Goal: Use online tool/utility: Utilize a website feature to perform a specific function

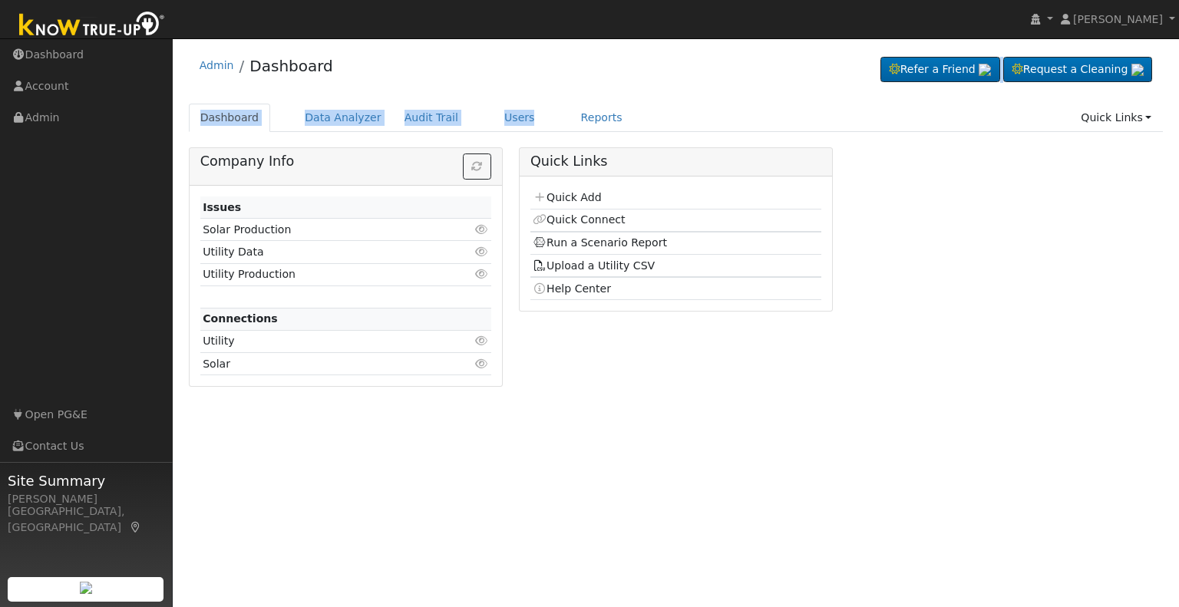
drag, startPoint x: 507, startPoint y: 137, endPoint x: 513, endPoint y: 73, distance: 64.0
click at [513, 73] on div "Admin Dashboard Refer a Friend Request a Cleaning" at bounding box center [675, 222] width 991 height 352
click at [513, 73] on div "Admin Dashboard Refer a Friend Request a Cleaning" at bounding box center [676, 69] width 975 height 47
click at [493, 118] on link "Users" at bounding box center [520, 118] width 54 height 28
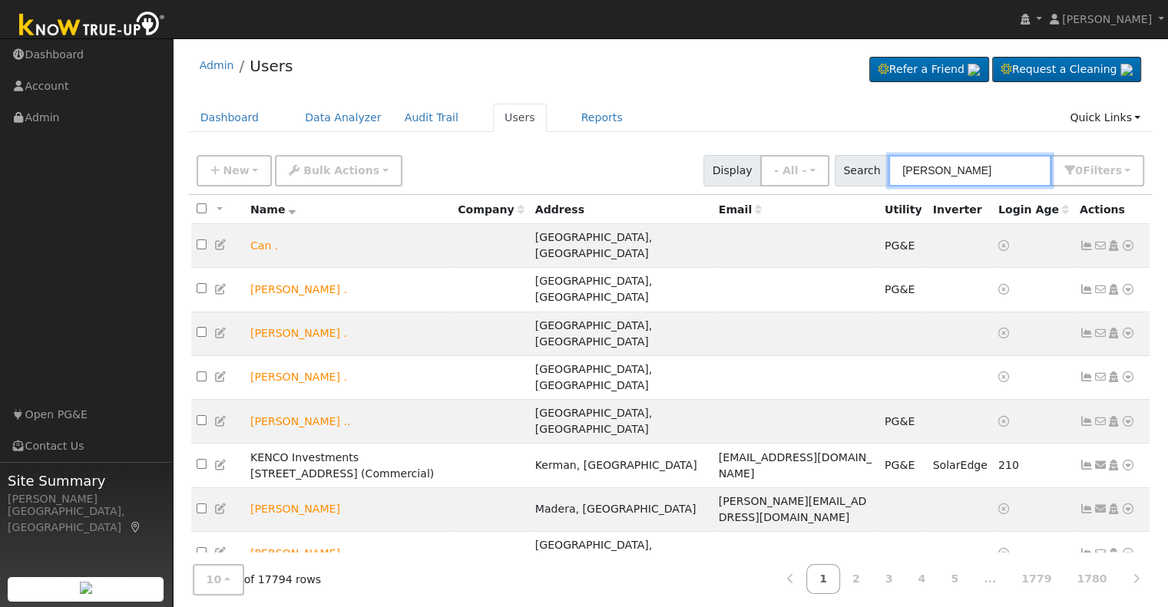
click at [931, 168] on input "[PERSON_NAME]" at bounding box center [969, 170] width 163 height 31
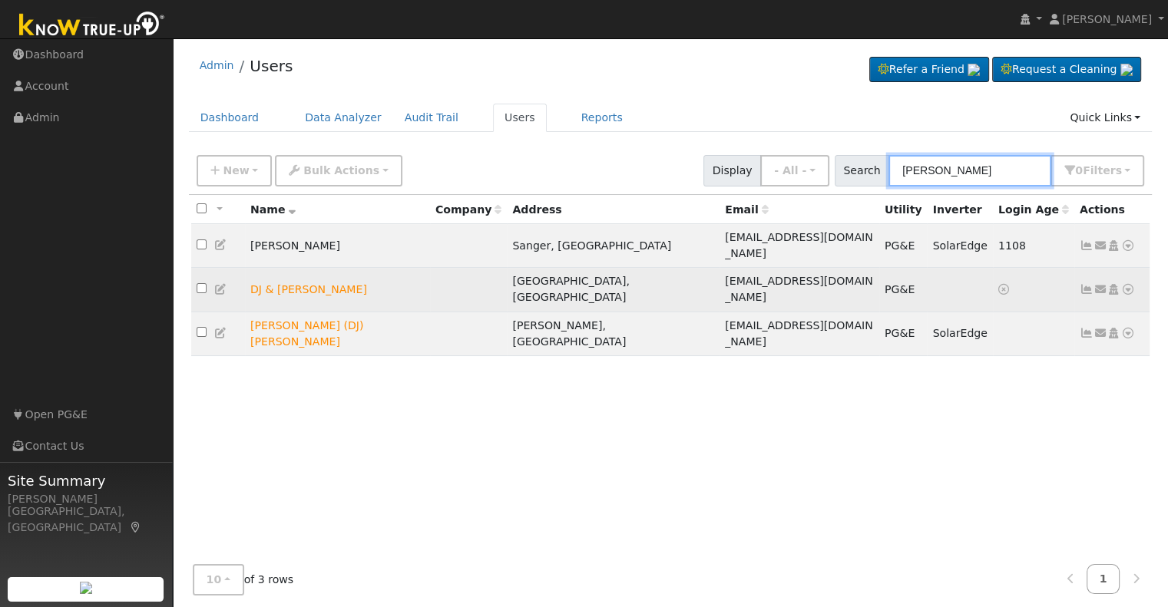
type input "[PERSON_NAME]"
click at [1127, 284] on icon at bounding box center [1128, 289] width 14 height 11
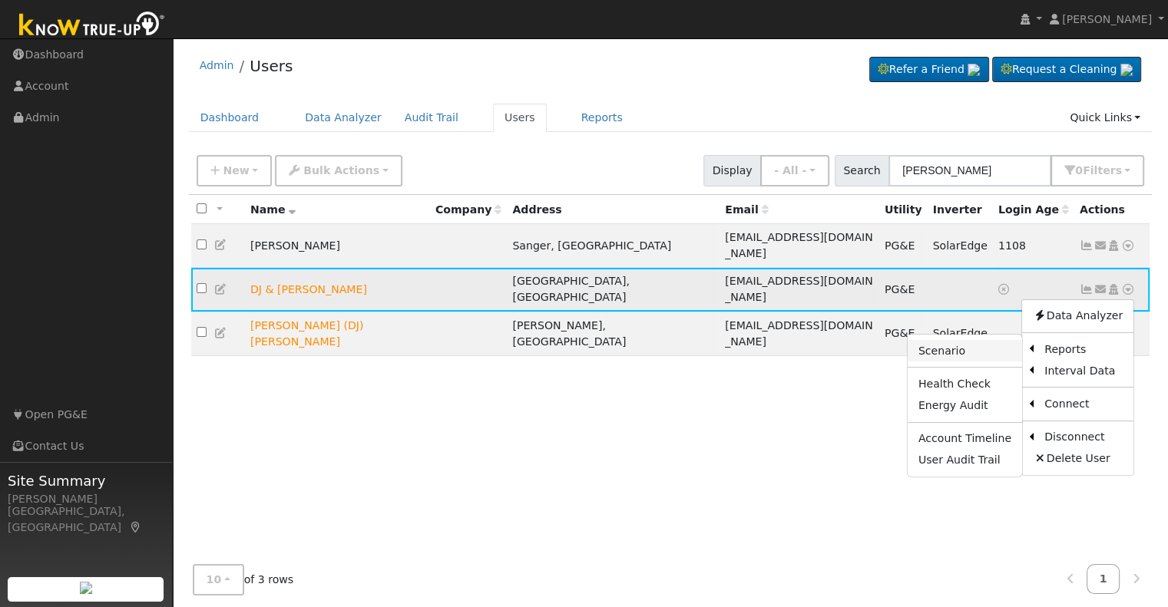
click at [962, 340] on link "Scenario" at bounding box center [964, 350] width 114 height 21
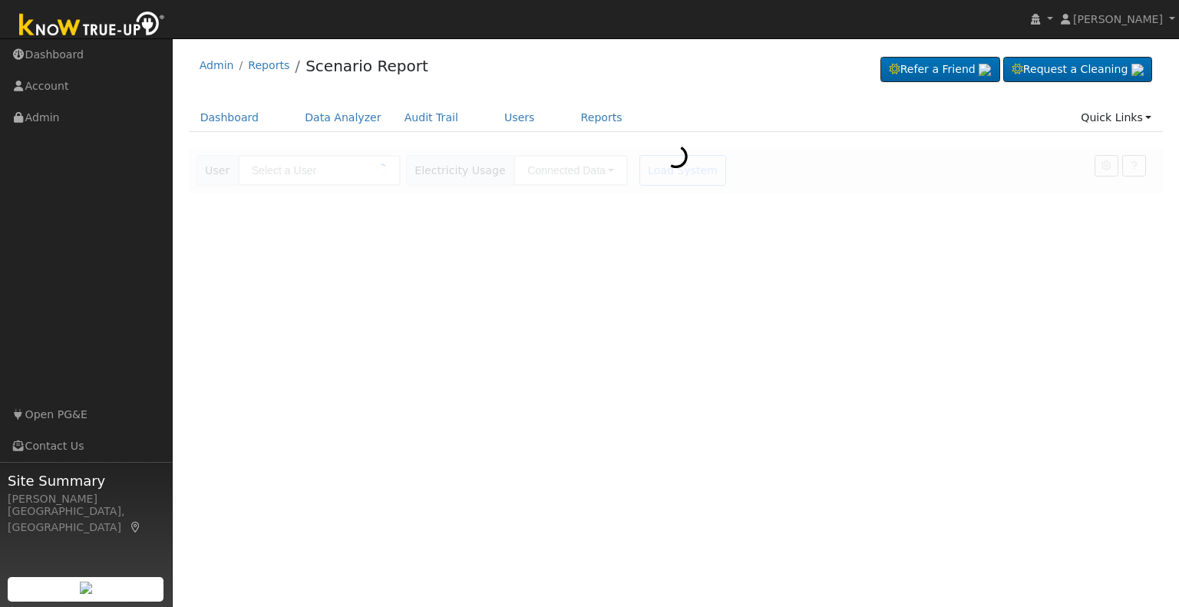
type input "DJ & [PERSON_NAME]"
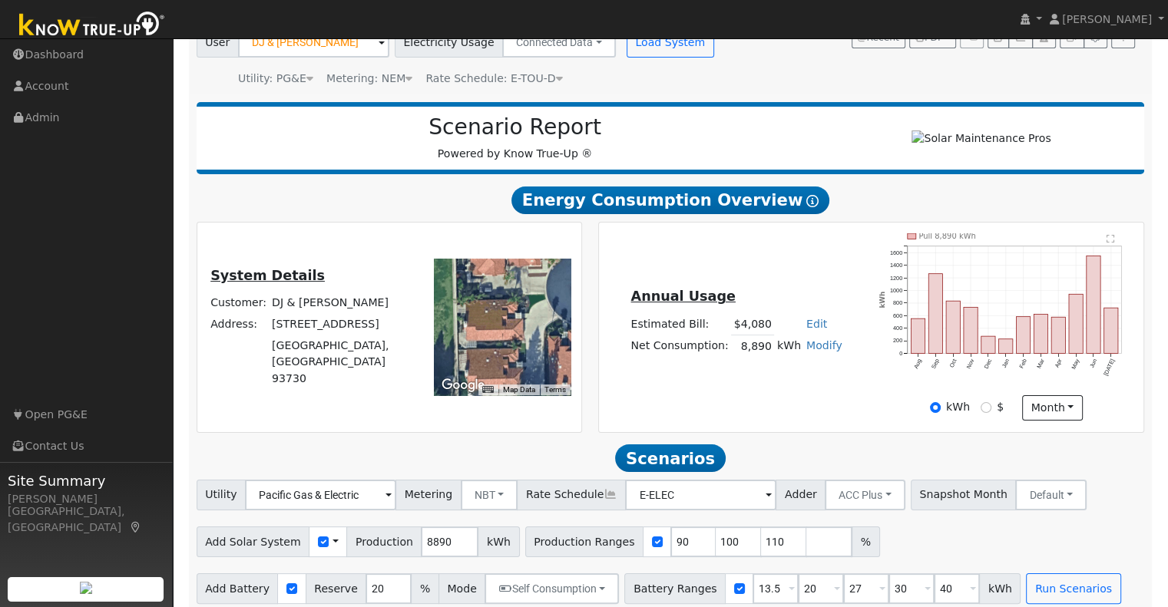
scroll to position [132, 0]
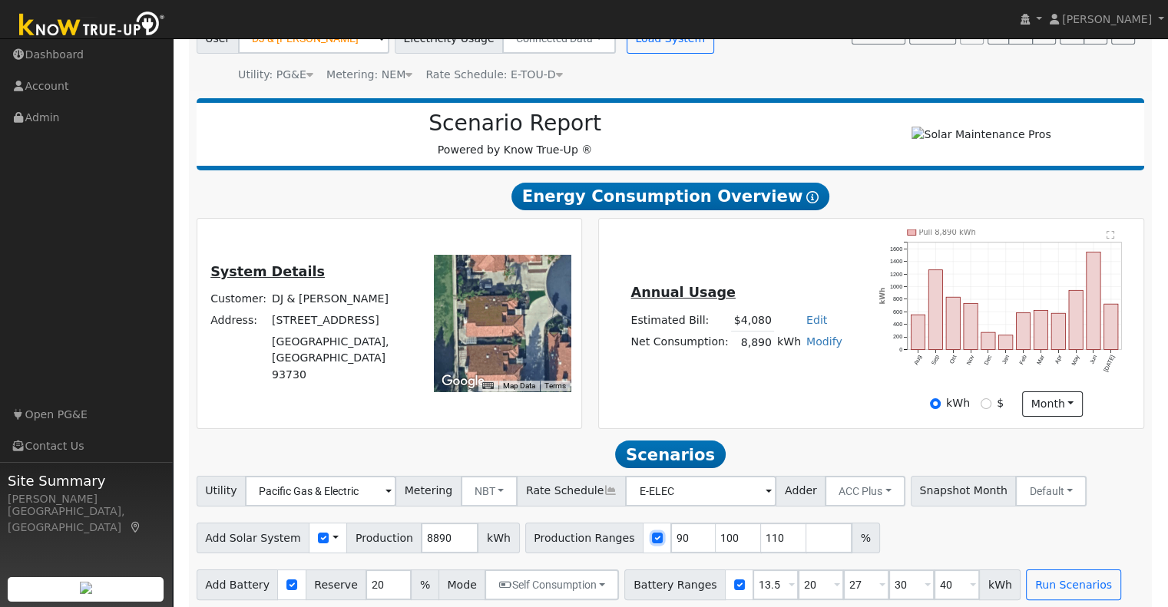
click at [652, 544] on input "checkbox" at bounding box center [657, 538] width 11 height 11
checkbox input "false"
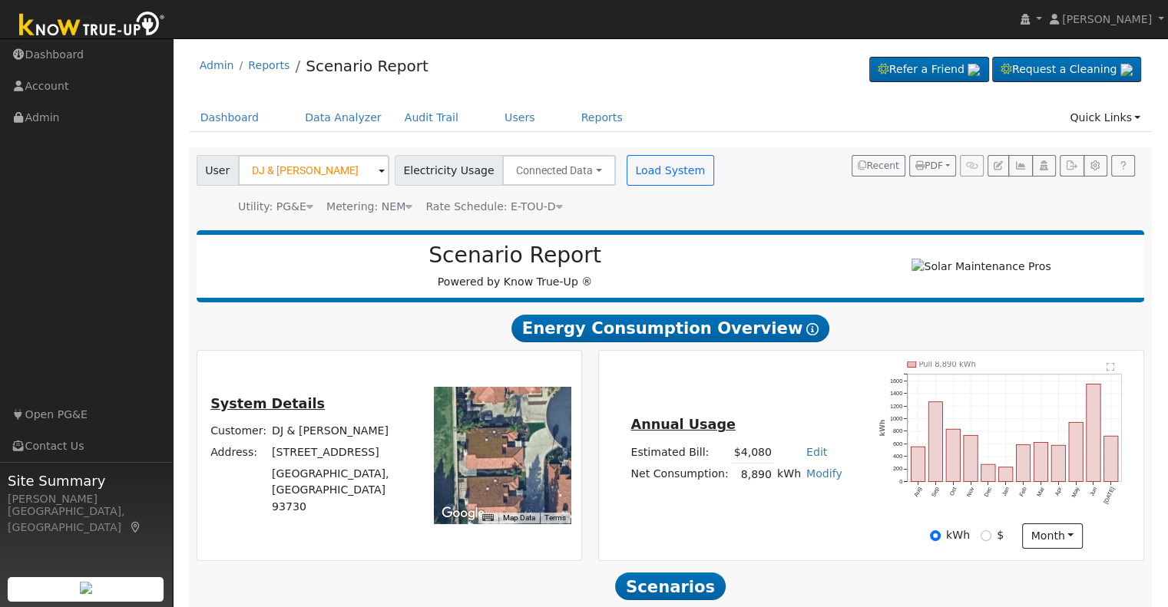
scroll to position [147, 0]
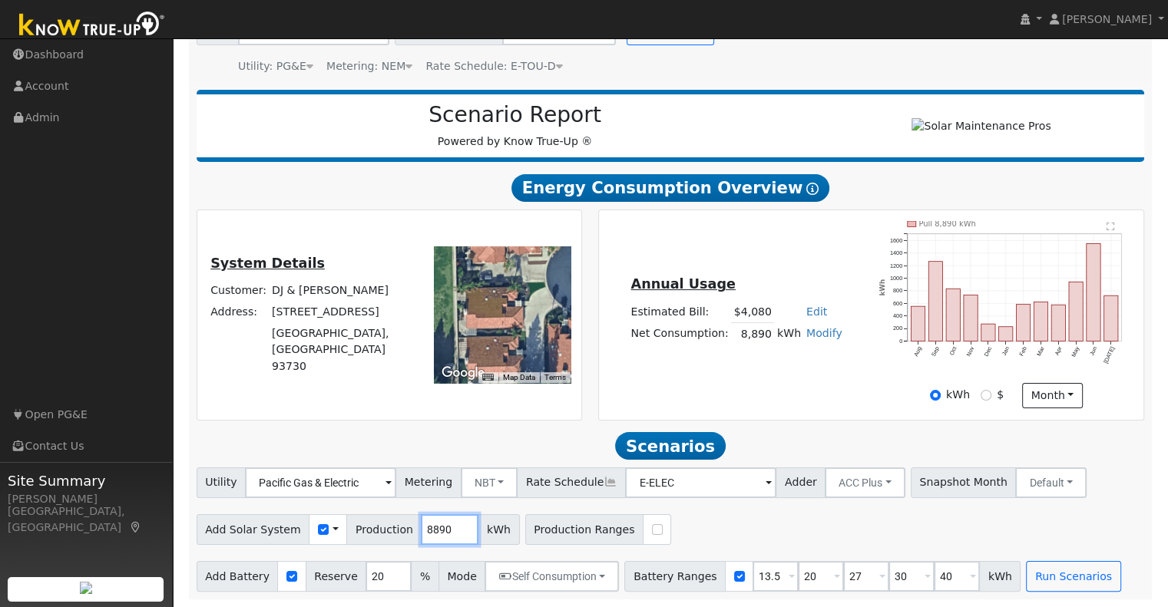
click at [422, 531] on input "8890" at bounding box center [450, 529] width 58 height 31
type input "9900"
click at [365, 577] on input "20" at bounding box center [388, 576] width 46 height 31
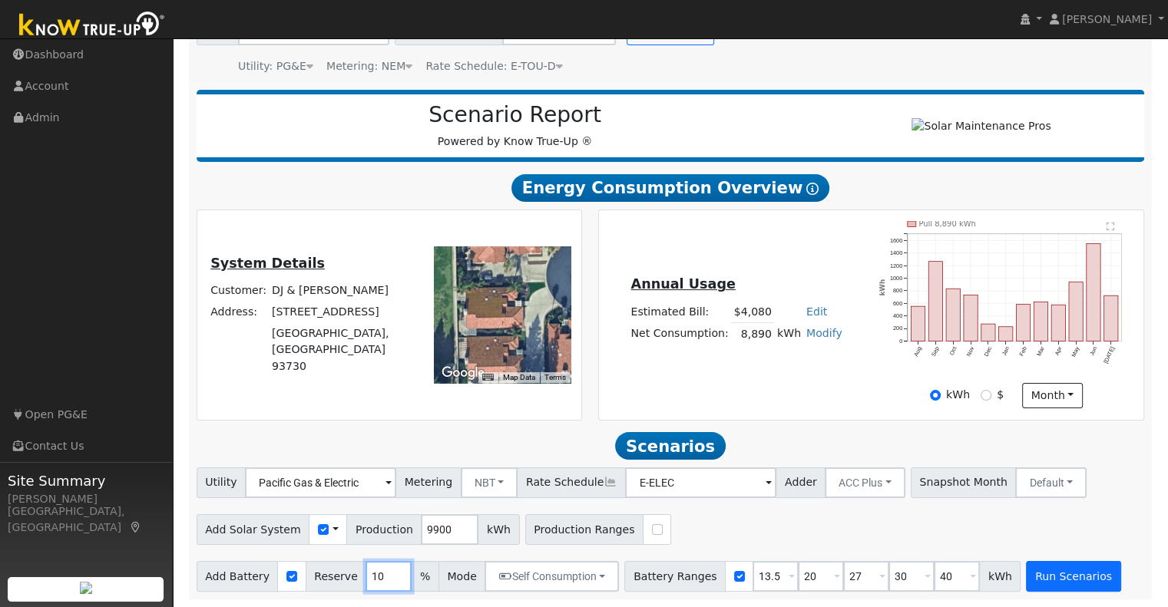
type input "10"
click at [1026, 574] on button "Run Scenarios" at bounding box center [1073, 576] width 94 height 31
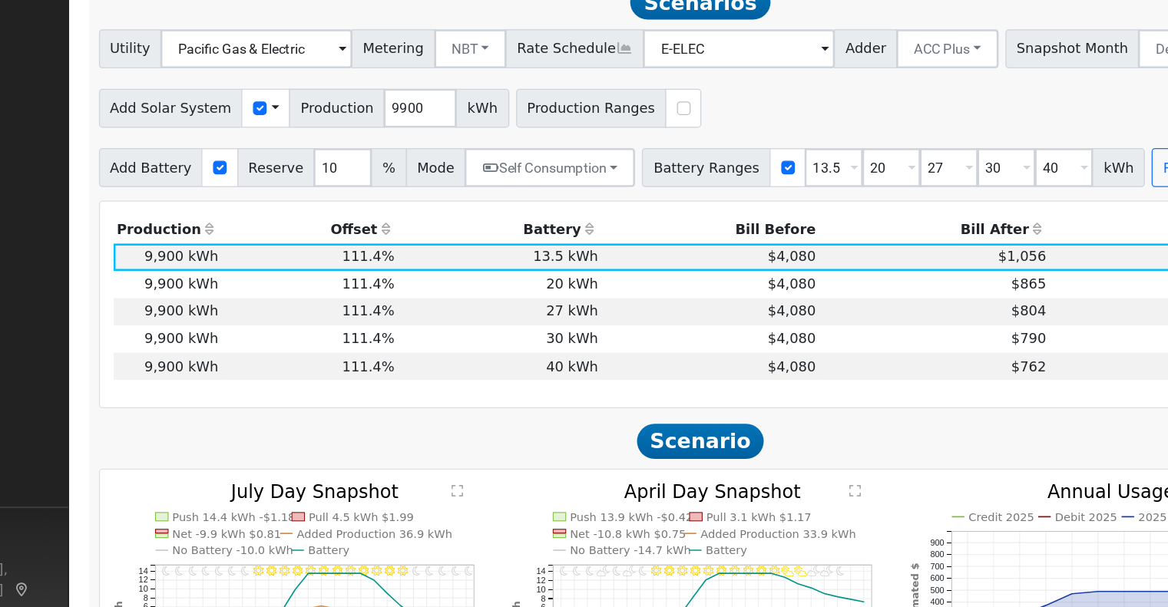
scroll to position [522, 0]
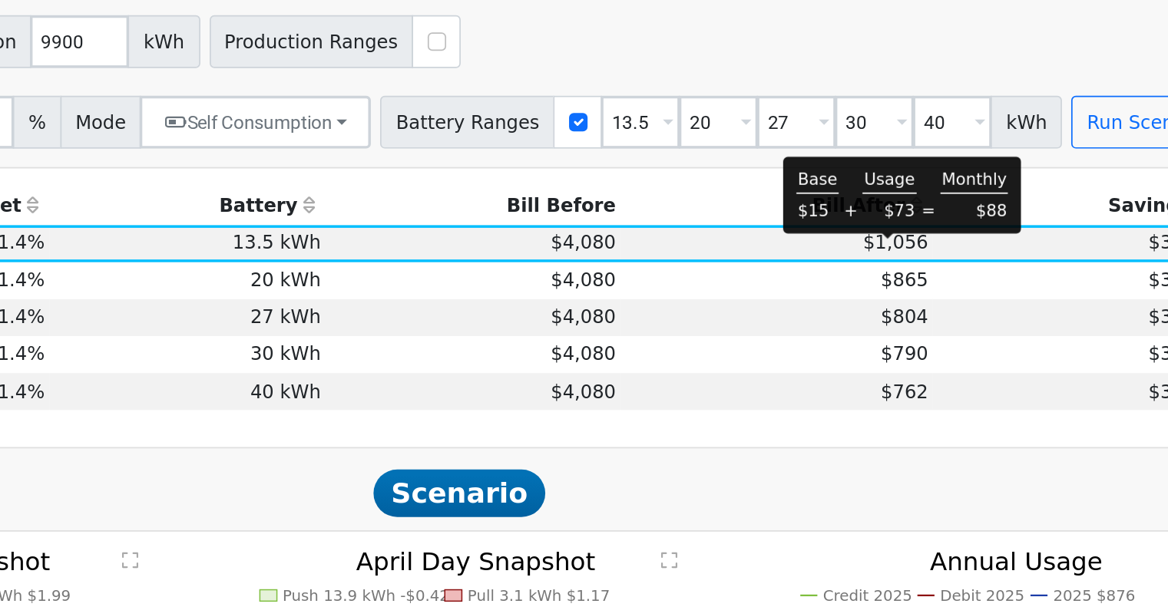
click at [914, 271] on span "$1,056" at bounding box center [924, 265] width 38 height 12
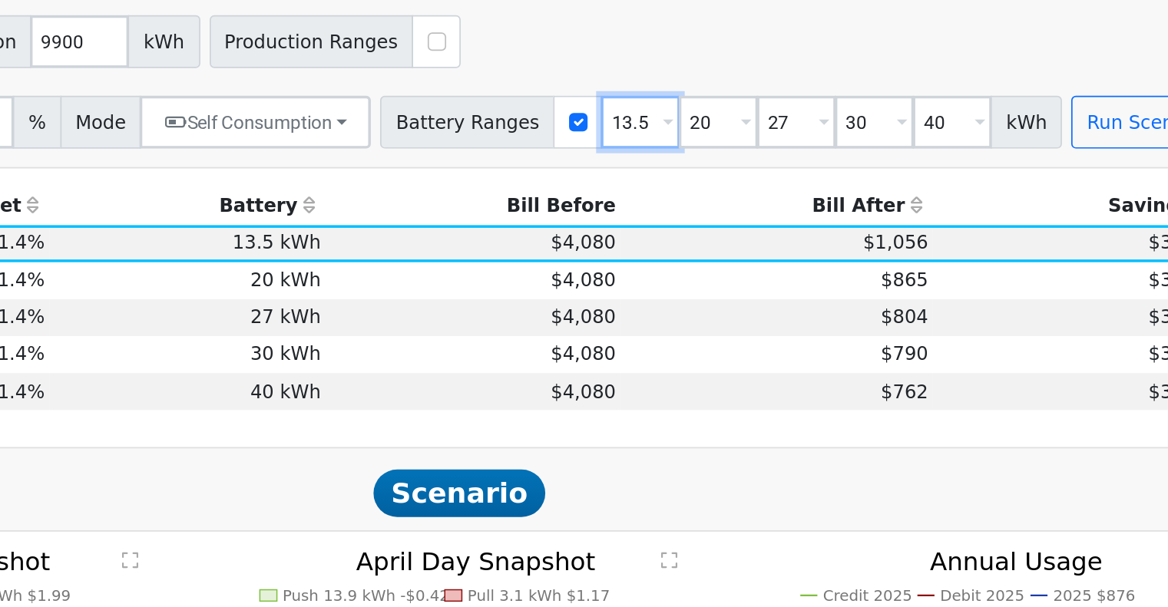
click at [752, 204] on input "13.5" at bounding box center [775, 195] width 46 height 31
type input "15"
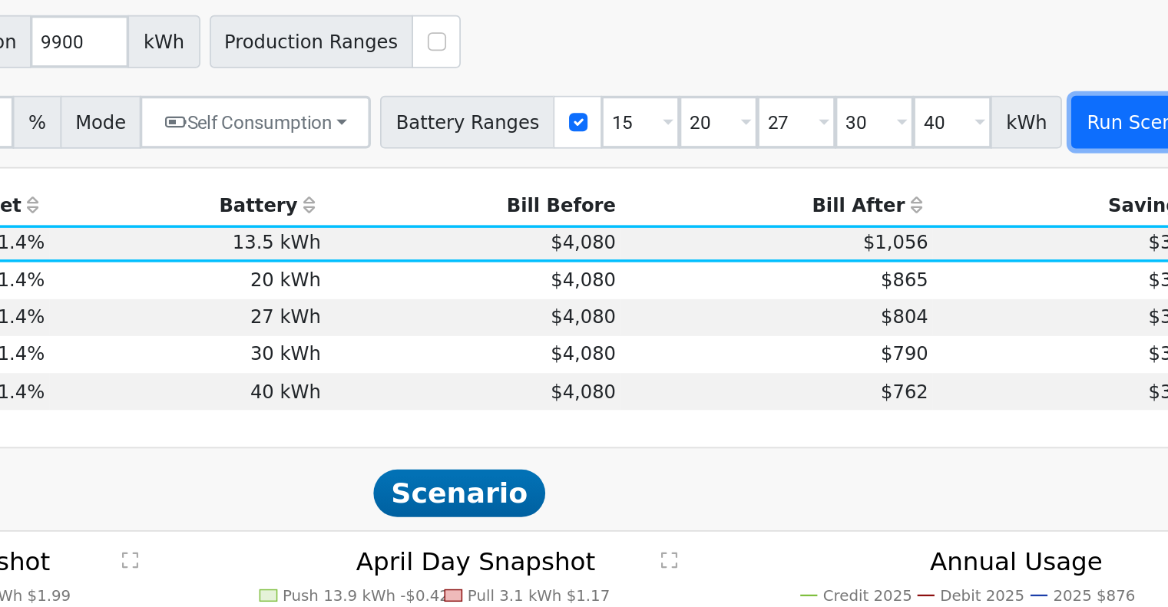
click at [1026, 210] on button "Run Scenarios" at bounding box center [1073, 195] width 94 height 31
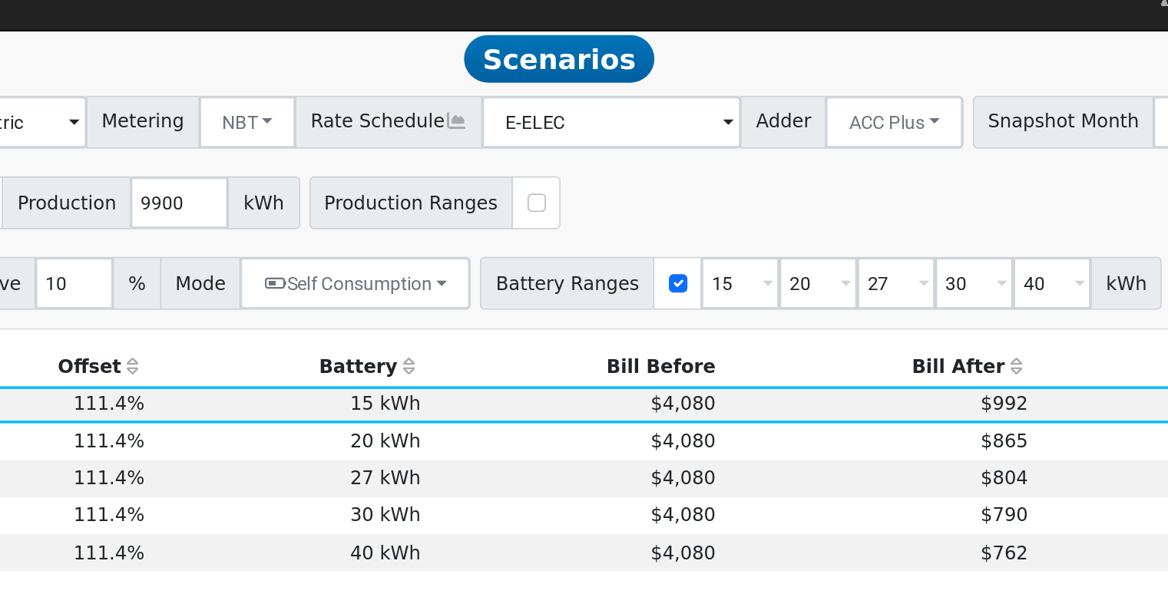
scroll to position [531, 0]
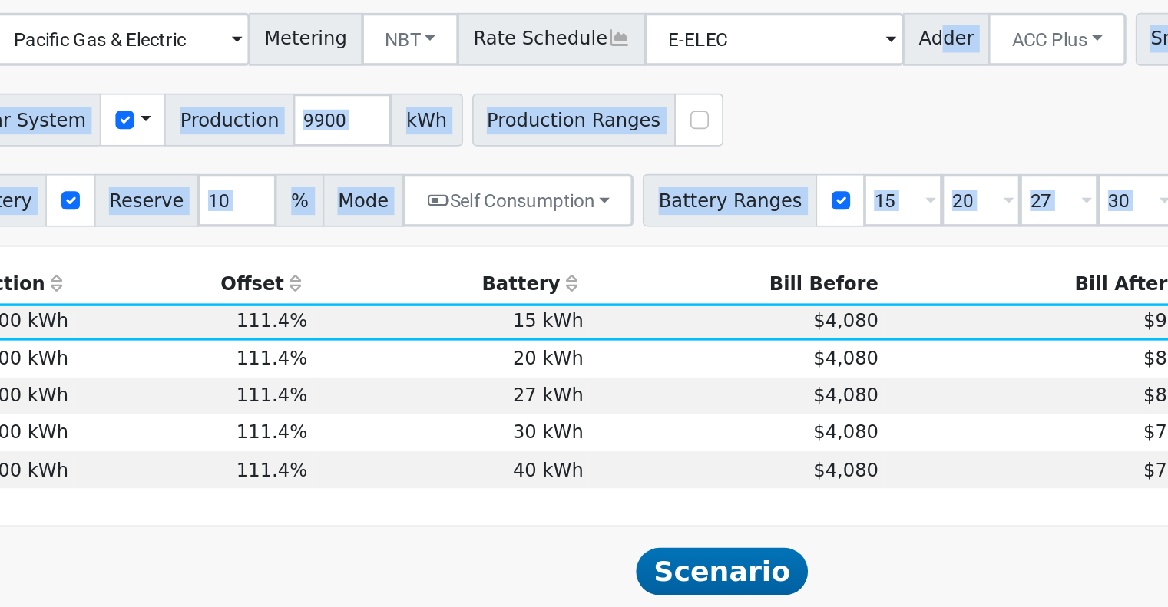
drag, startPoint x: 704, startPoint y: 324, endPoint x: 793, endPoint y: -2, distance: 338.2
click at [793, 0] on html "installed David Bentzen David Bentzen Profile My Company Help Center Terms Of S…" at bounding box center [584, 391] width 1168 height 1844
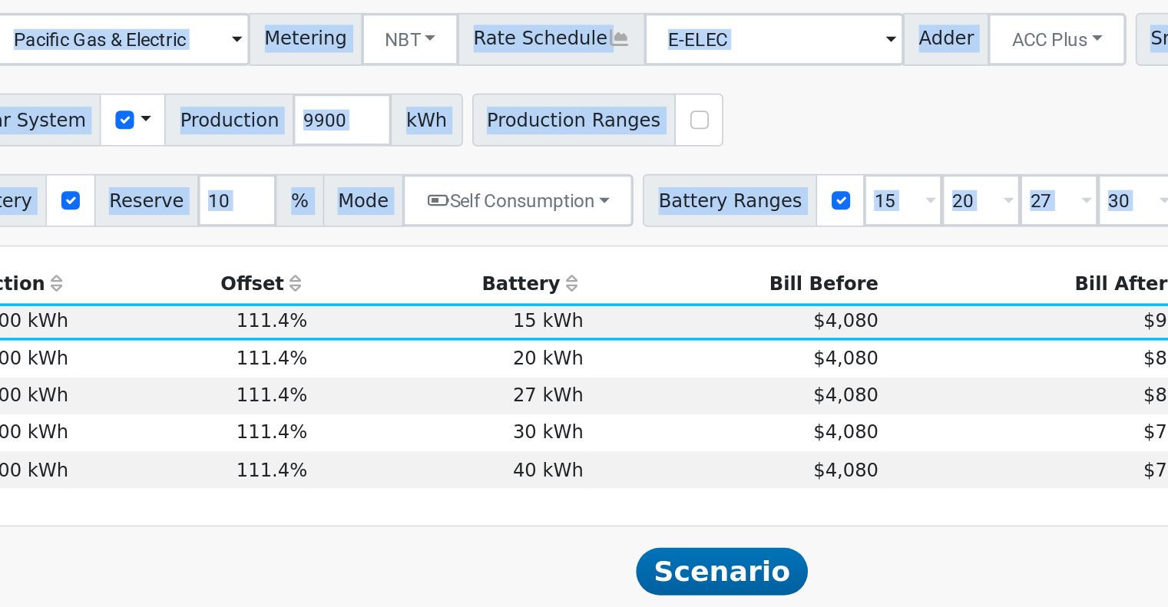
scroll to position [516, 0]
